Goal: Transaction & Acquisition: Purchase product/service

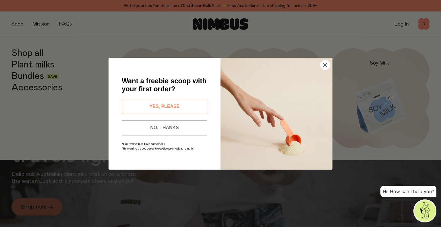
click at [195, 105] on button "YES, PLEASE" at bounding box center [165, 107] width 86 height 16
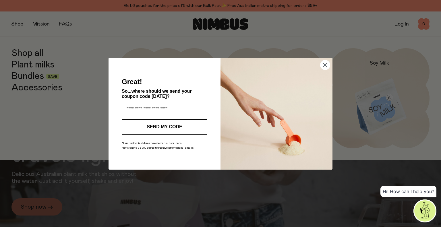
click at [322, 66] on circle "Close dialog" at bounding box center [325, 64] width 9 height 9
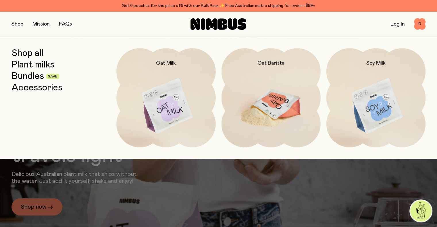
click at [254, 97] on img at bounding box center [271, 106] width 99 height 117
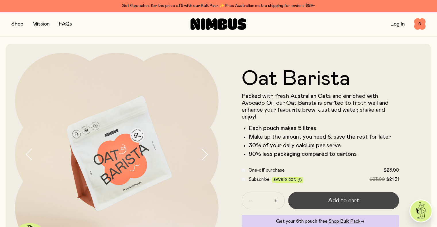
click at [350, 199] on span "Add to cart" at bounding box center [343, 201] width 31 height 8
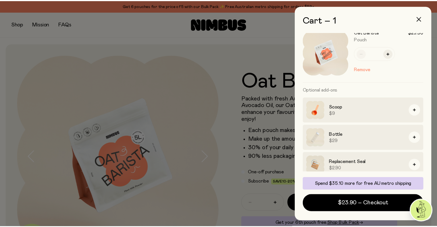
scroll to position [15, 0]
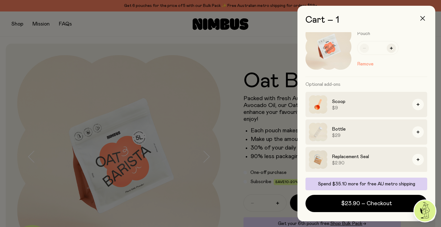
click at [424, 20] on icon "button" at bounding box center [423, 18] width 5 height 5
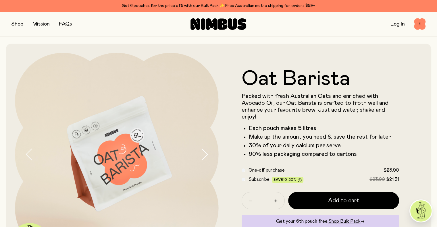
click at [19, 25] on button "button" at bounding box center [17, 24] width 12 height 8
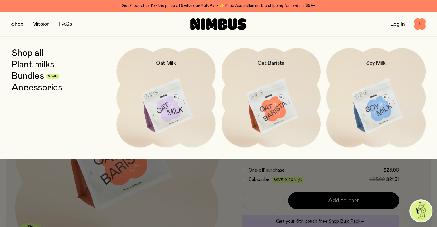
click at [28, 75] on link "Bundles" at bounding box center [27, 76] width 32 height 10
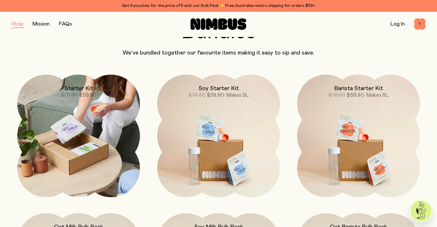
scroll to position [57, 0]
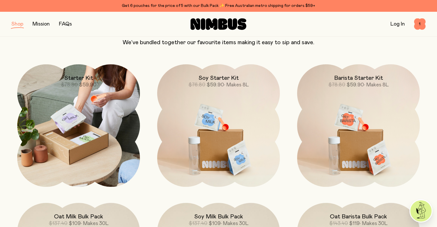
click at [92, 142] on img at bounding box center [78, 125] width 123 height 123
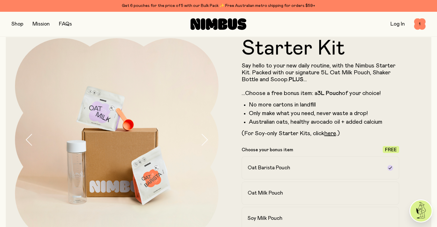
scroll to position [29, 0]
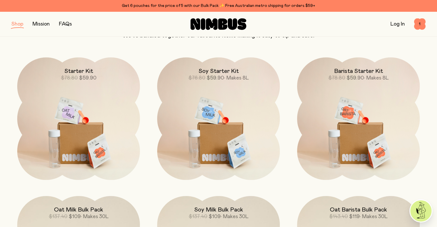
scroll to position [86, 0]
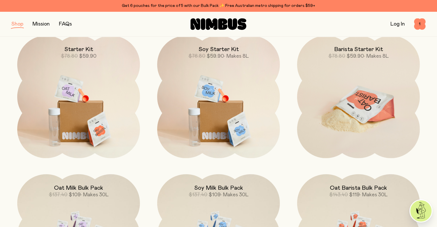
click at [378, 105] on img at bounding box center [358, 108] width 123 height 144
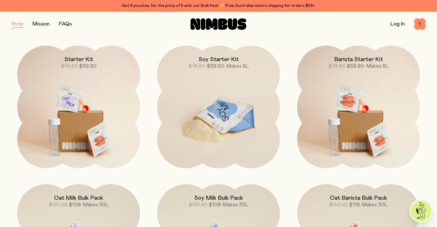
scroll to position [86, 0]
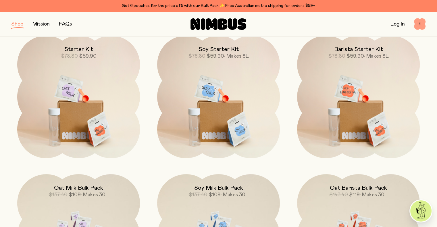
click at [421, 25] on span "1" at bounding box center [419, 23] width 11 height 11
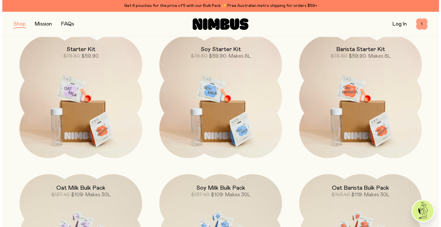
scroll to position [0, 0]
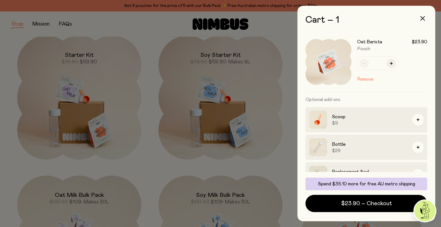
click at [272, 19] on div at bounding box center [220, 113] width 441 height 227
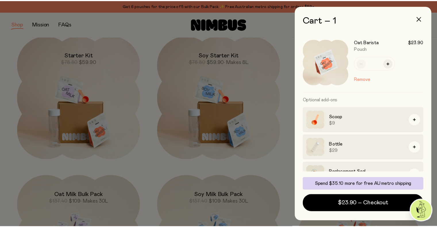
scroll to position [86, 0]
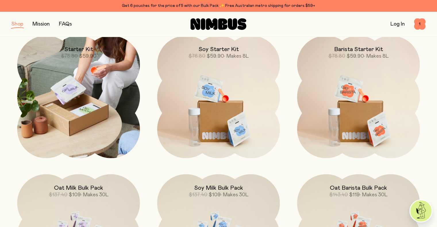
click at [91, 109] on img at bounding box center [78, 97] width 123 height 123
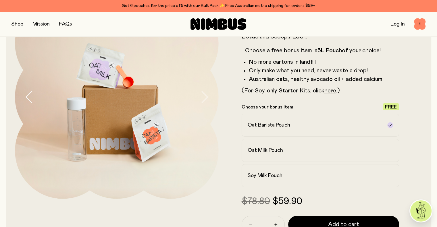
scroll to position [29, 0]
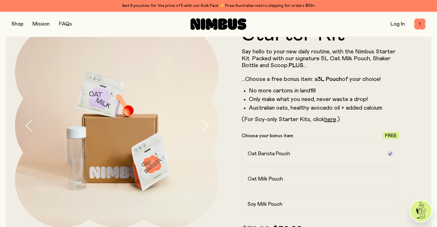
click at [415, 91] on form "Starter Kit Say hello to your new daily routine, with the Nimbus Starter Kit. P…" at bounding box center [321, 149] width 204 height 251
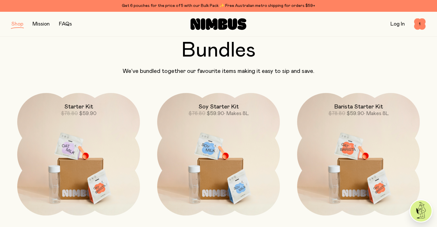
scroll to position [86, 0]
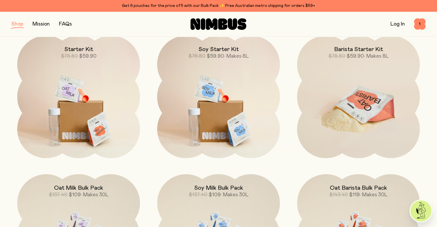
click at [358, 96] on img at bounding box center [358, 108] width 123 height 144
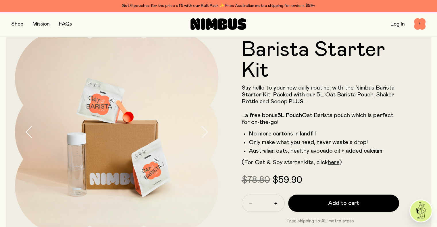
scroll to position [29, 0]
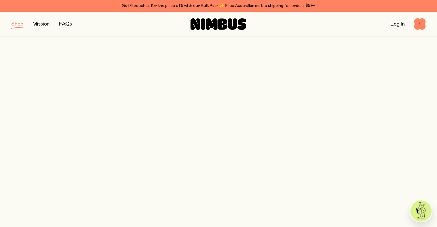
scroll to position [86, 0]
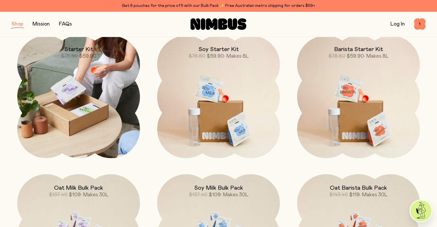
click at [90, 121] on img at bounding box center [78, 97] width 123 height 123
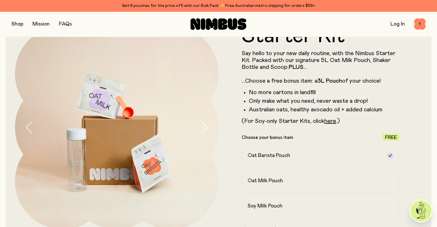
scroll to position [86, 0]
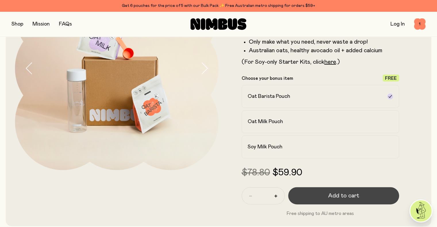
click at [340, 203] on button "Add to cart" at bounding box center [343, 195] width 111 height 17
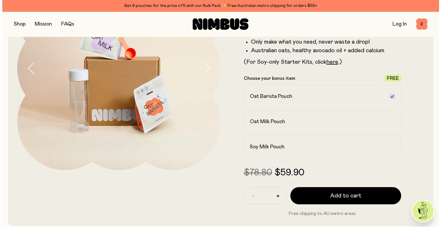
scroll to position [0, 0]
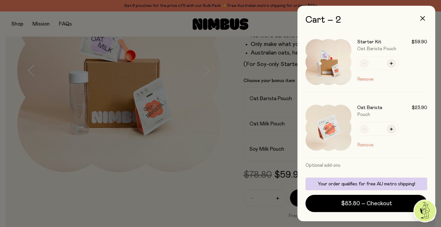
click at [367, 144] on button "Remove" at bounding box center [366, 145] width 16 height 7
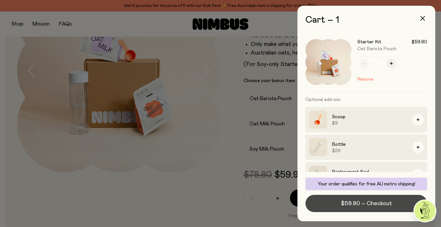
click at [357, 204] on span "$59.90 – Checkout" at bounding box center [366, 204] width 51 height 8
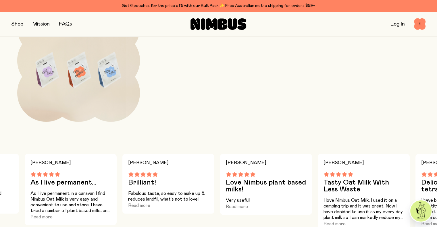
scroll to position [616, 0]
